Goal: Information Seeking & Learning: Learn about a topic

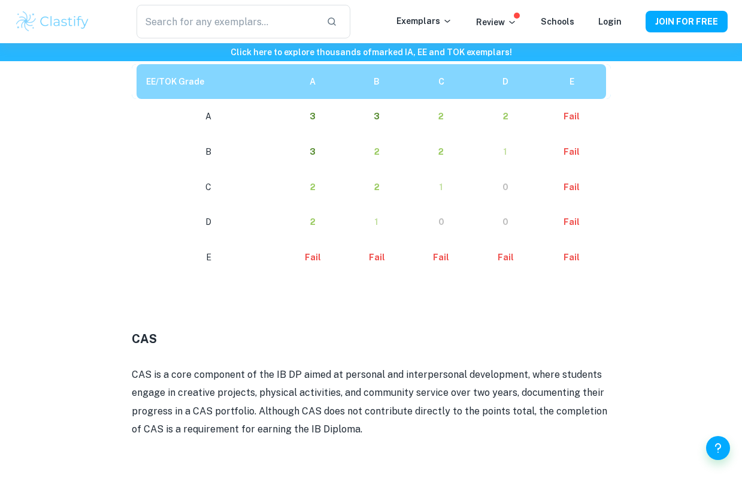
scroll to position [1777, 0]
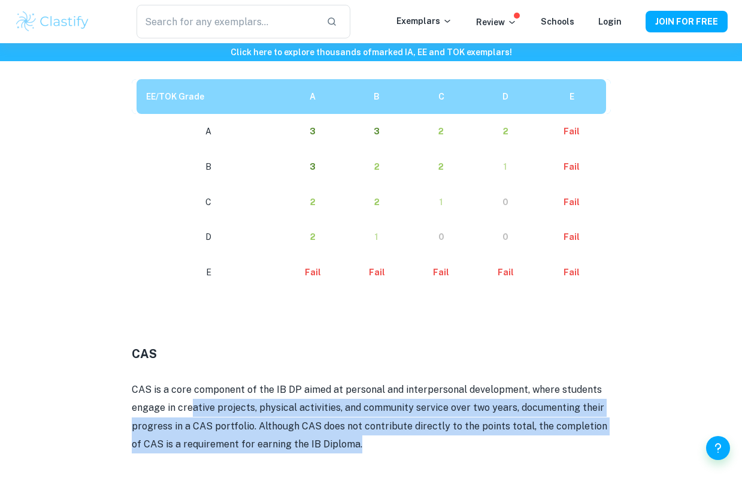
drag, startPoint x: 191, startPoint y: 410, endPoint x: 453, endPoint y: 437, distance: 263.2
click at [453, 437] on p "CAS is a core component of the IB DP aimed at personal and interpersonal develo…" at bounding box center [371, 417] width 479 height 73
click at [452, 437] on p "CAS is a core component of the IB DP aimed at personal and interpersonal develo…" at bounding box center [371, 417] width 479 height 73
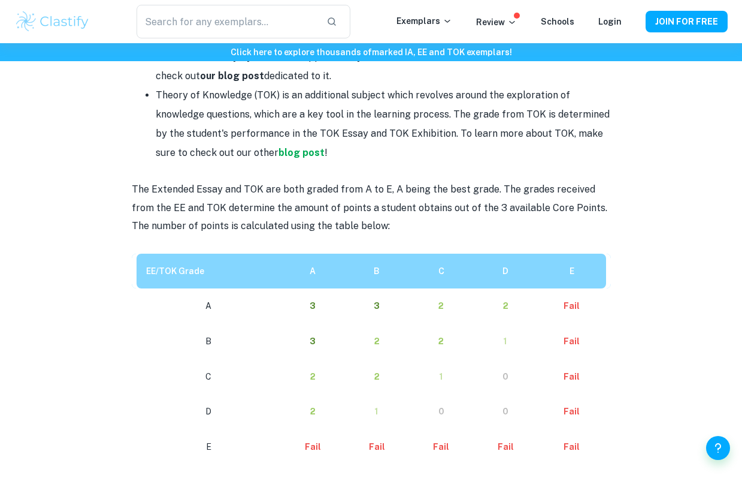
scroll to position [1601, 0]
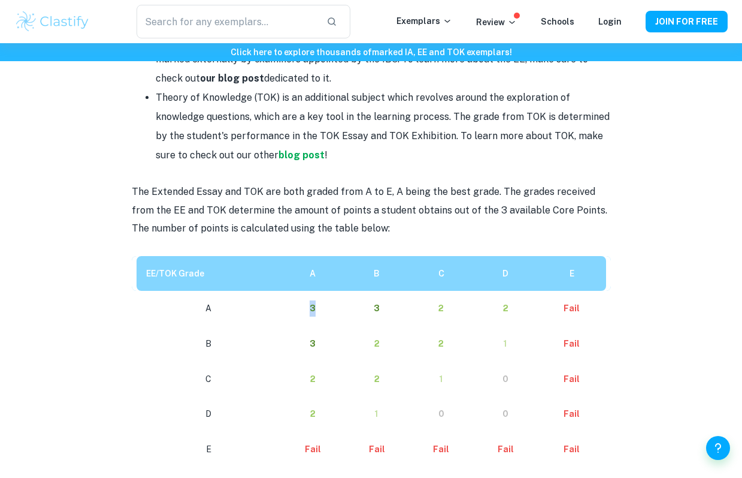
drag, startPoint x: 311, startPoint y: 306, endPoint x: 355, endPoint y: 323, distance: 47.6
click at [355, 315] on tr "A 3 3 2 2 Fail" at bounding box center [371, 308] width 479 height 35
click at [355, 323] on td "3" at bounding box center [377, 308] width 64 height 35
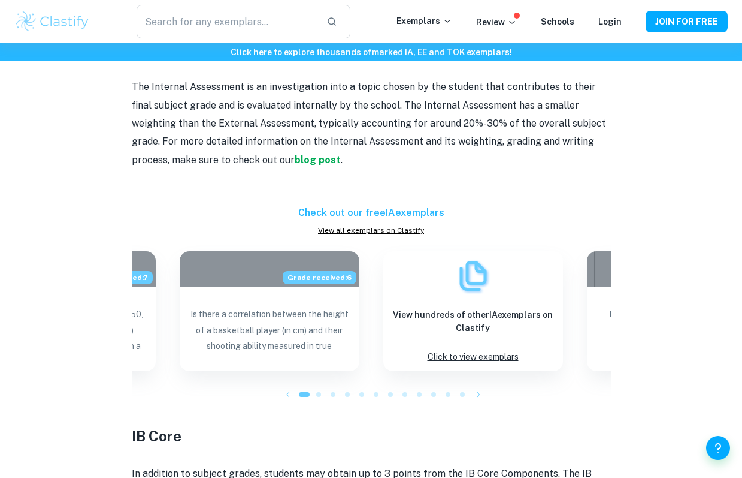
scroll to position [1065, 0]
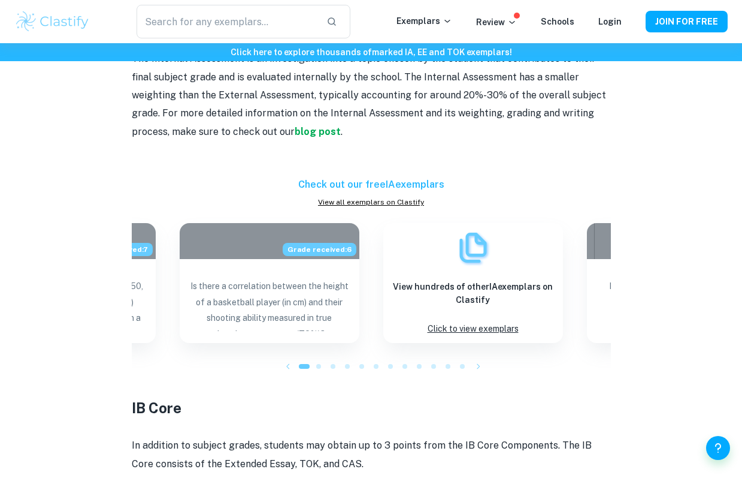
click at [493, 369] on ul at bounding box center [371, 366] width 479 height 18
click at [482, 365] on icon "button" at bounding box center [479, 366] width 12 height 12
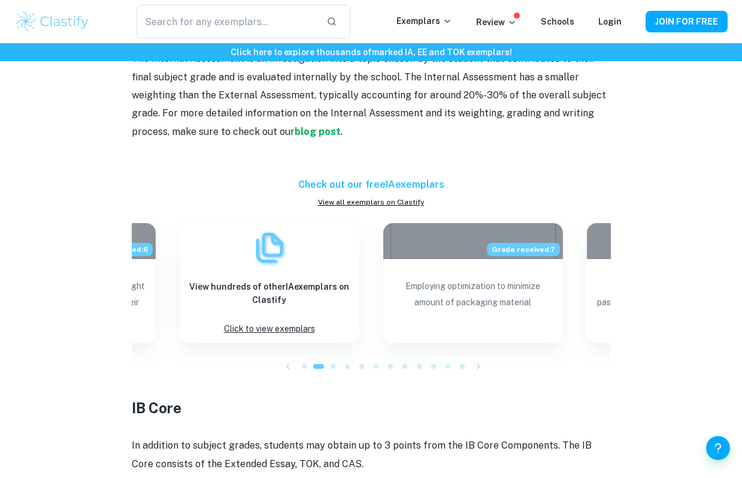
click at [482, 365] on icon "button" at bounding box center [479, 366] width 12 height 12
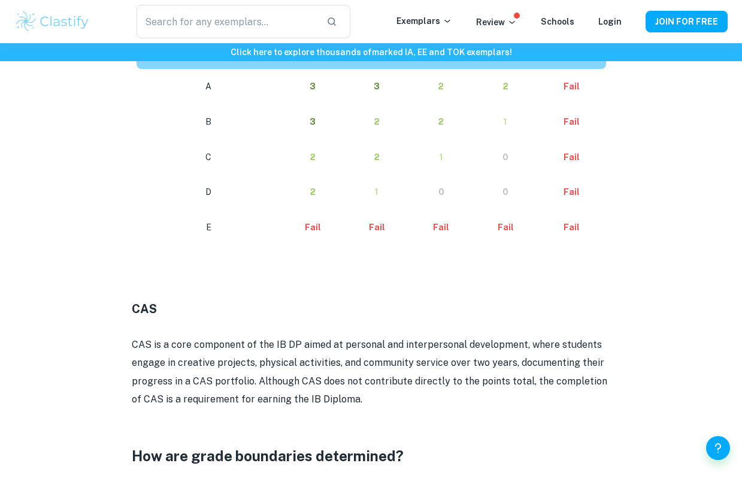
scroll to position [1714, 0]
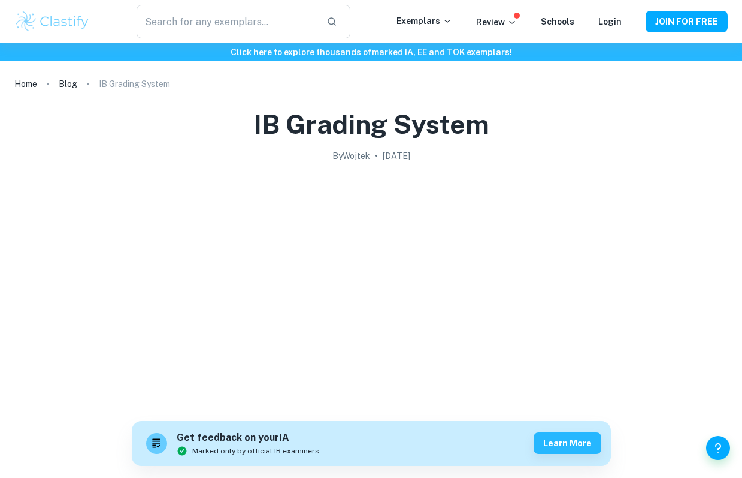
scroll to position [1714, 0]
